Goal: Transaction & Acquisition: Download file/media

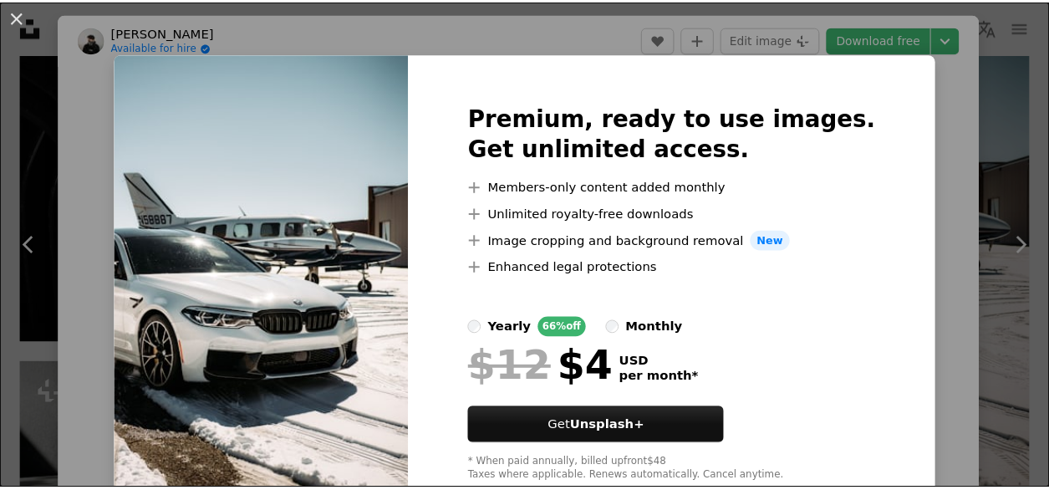
scroll to position [145, 0]
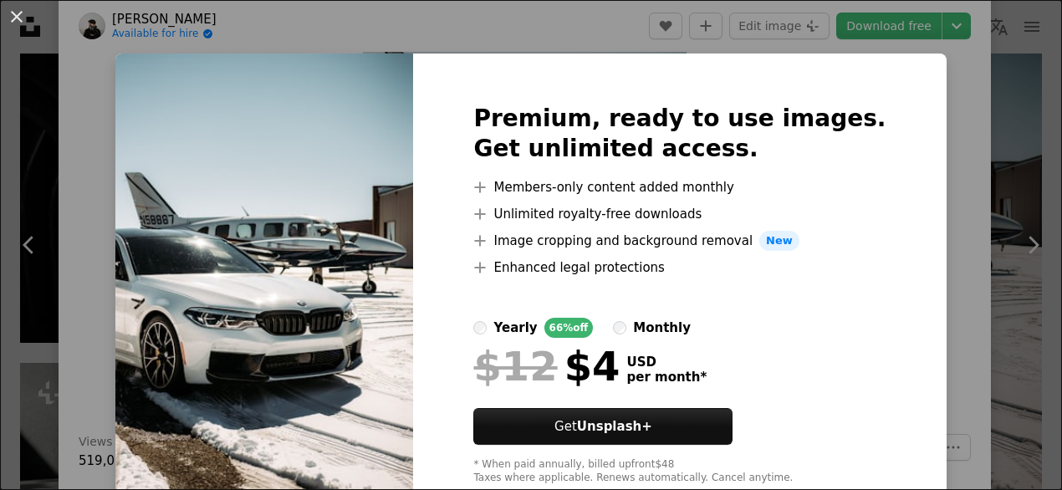
click at [906, 158] on div "An X shape Premium, ready to use images. Get unlimited access. A plus sign Memb…" at bounding box center [531, 245] width 1062 height 490
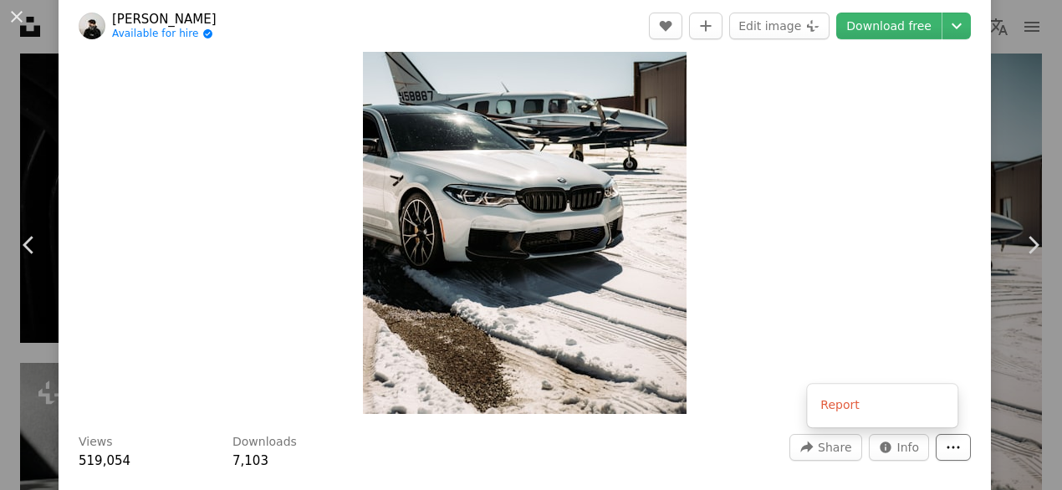
click at [945, 449] on icon "More Actions" at bounding box center [952, 447] width 15 height 15
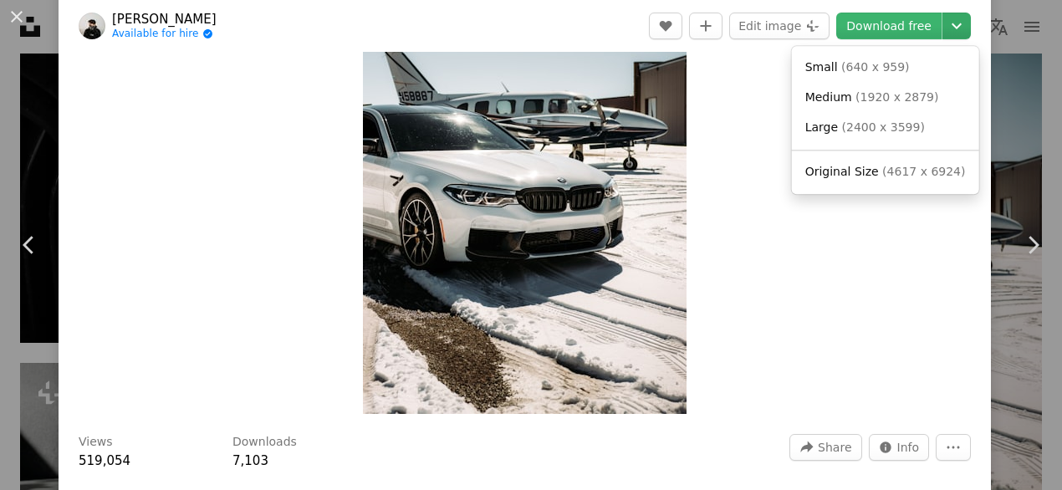
click at [943, 16] on icon "Chevron down" at bounding box center [956, 26] width 27 height 20
click at [913, 101] on span "( 1920 x 2879 )" at bounding box center [896, 96] width 83 height 13
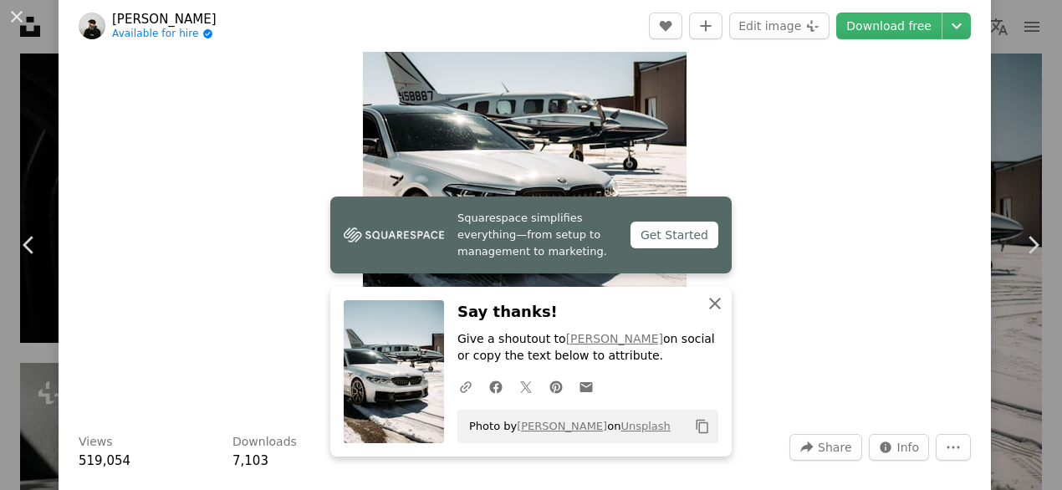
click at [705, 307] on icon "An X shape" at bounding box center [715, 303] width 20 height 20
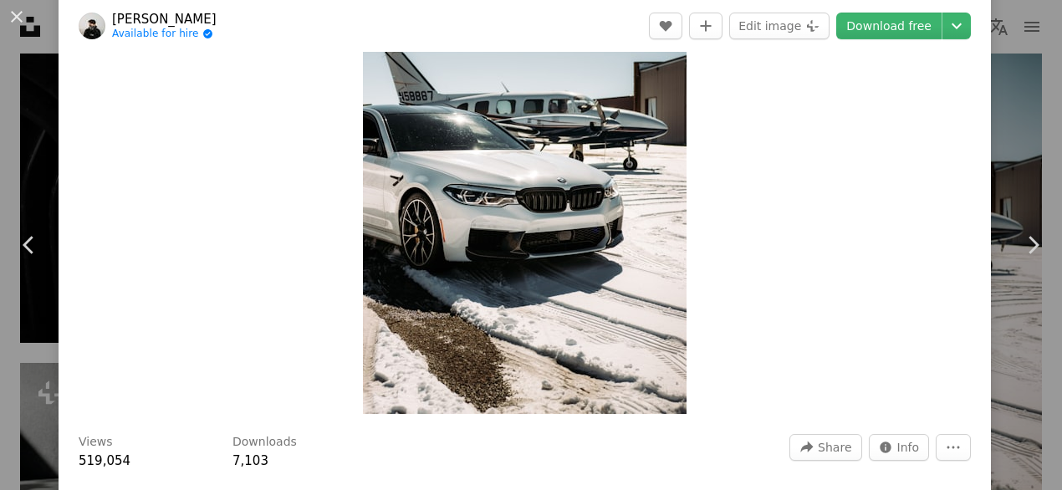
drag, startPoint x: 896, startPoint y: 2, endPoint x: 818, endPoint y: 153, distance: 170.1
click at [818, 153] on div "Zoom in" at bounding box center [525, 172] width 932 height 502
drag, startPoint x: 818, startPoint y: 153, endPoint x: 503, endPoint y: 151, distance: 315.1
click at [503, 151] on div "Zoom in" at bounding box center [525, 172] width 932 height 502
click at [10, 21] on button "An X shape" at bounding box center [17, 17] width 20 height 20
